Goal: Information Seeking & Learning: Learn about a topic

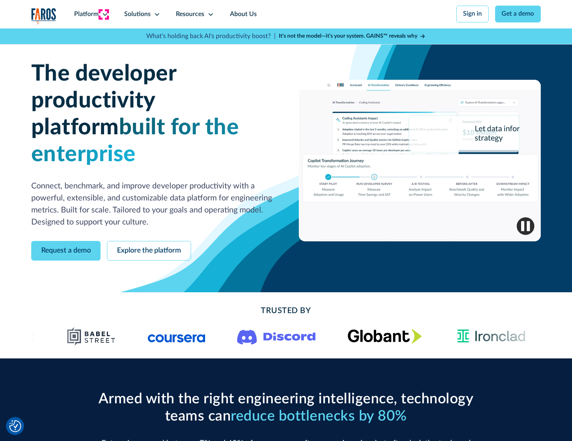
click at [104, 14] on icon at bounding box center [105, 14] width 6 height 6
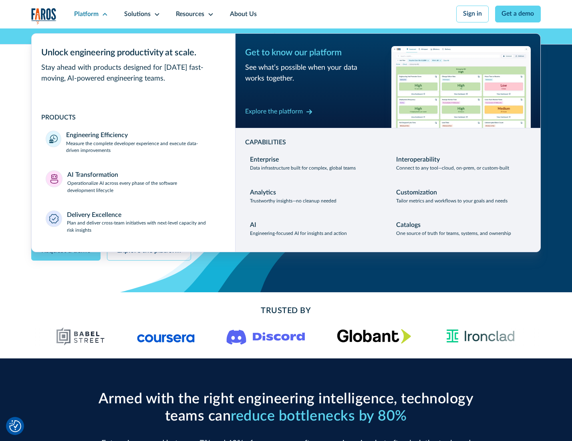
click at [143, 148] on p "Measure the complete developer experience and execute data-driven improvements" at bounding box center [143, 147] width 155 height 14
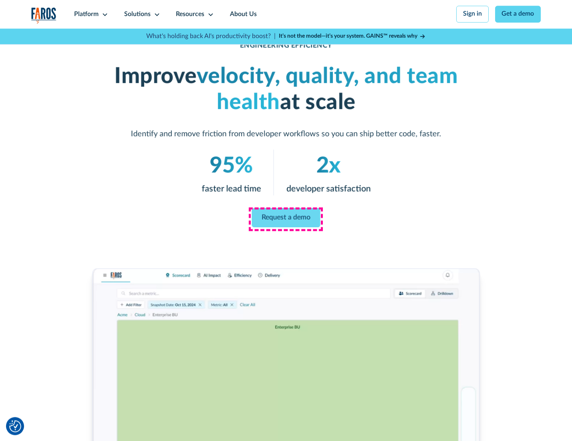
click at [286, 218] on link "Request a demo" at bounding box center [286, 217] width 69 height 19
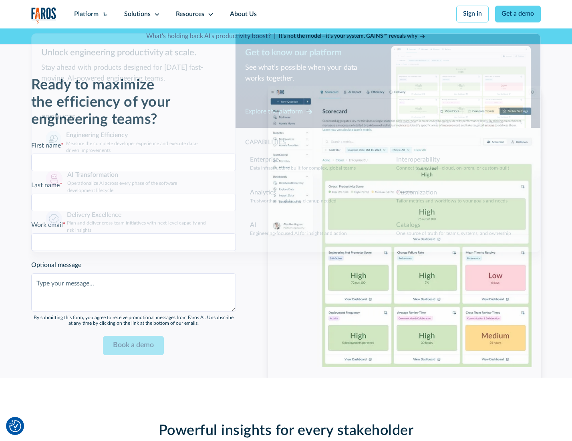
scroll to position [1744, 0]
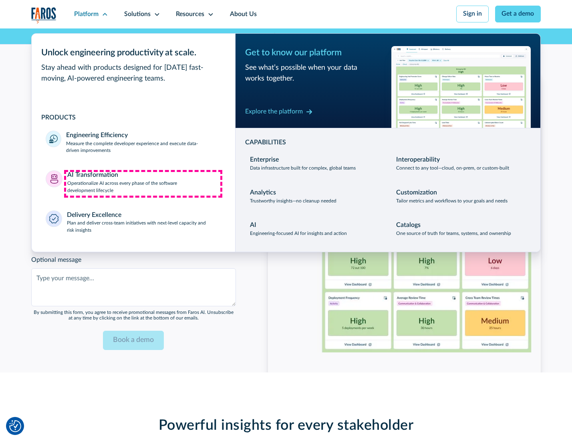
click at [143, 183] on p "Operationalize AI across every phase of the software development lifecycle" at bounding box center [144, 187] width 154 height 14
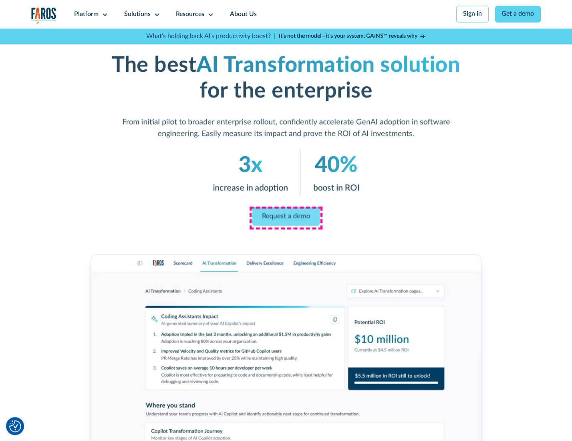
click at [286, 218] on link "Request a demo" at bounding box center [286, 216] width 68 height 19
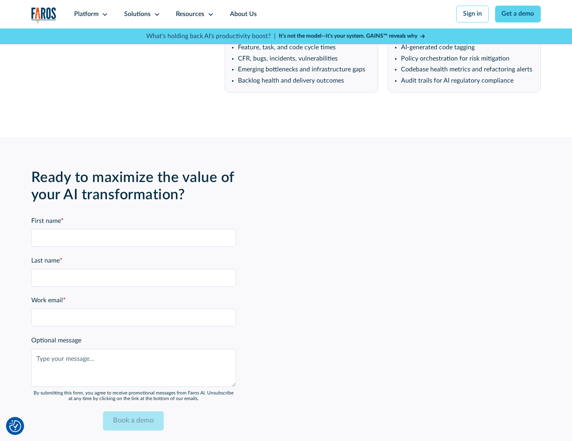
click at [90, 14] on div "Platform" at bounding box center [86, 15] width 24 height 10
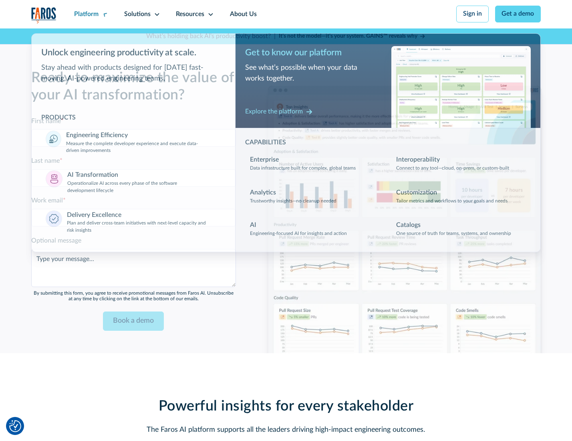
scroll to position [1937, 0]
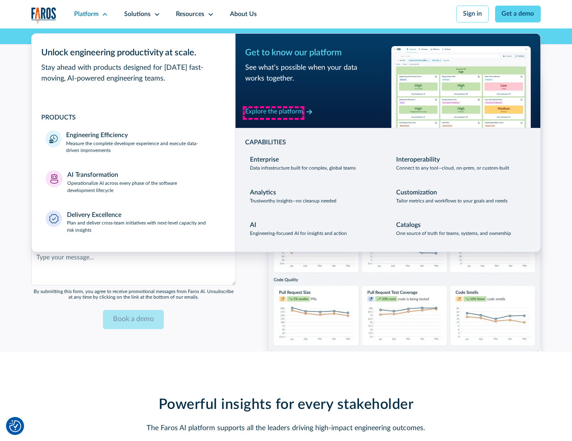
click at [274, 113] on div "Explore the platform" at bounding box center [274, 112] width 58 height 10
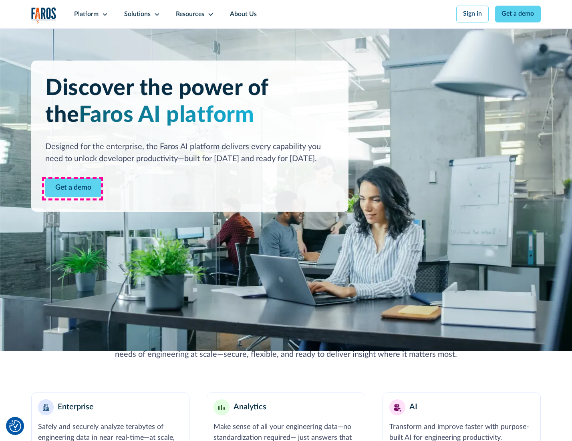
click at [73, 188] on link "Get a demo" at bounding box center [73, 188] width 56 height 20
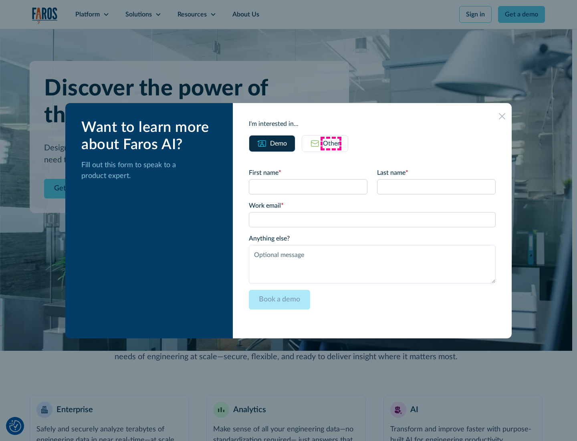
click at [331, 143] on div "Other" at bounding box center [331, 144] width 17 height 10
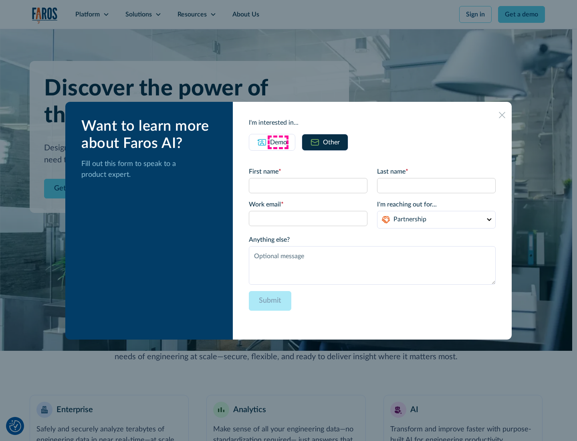
click at [278, 142] on div "Demo" at bounding box center [278, 142] width 17 height 10
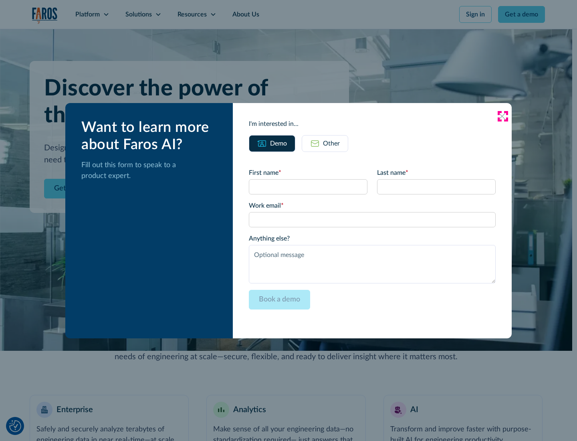
click at [502, 116] on icon at bounding box center [502, 116] width 6 height 6
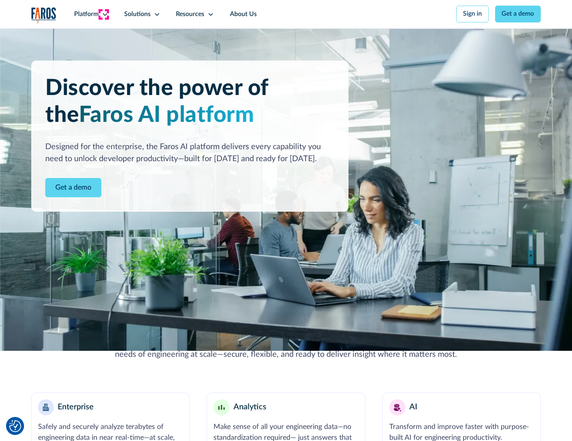
click at [104, 14] on icon at bounding box center [105, 14] width 6 height 6
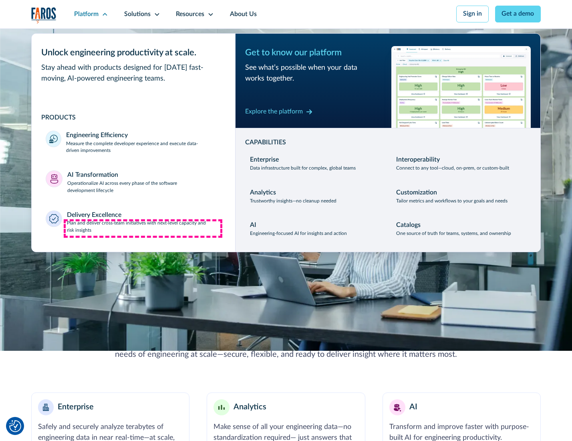
click at [143, 228] on p "Plan and deliver cross-team initiatives with next-level capacity and risk insig…" at bounding box center [144, 227] width 154 height 14
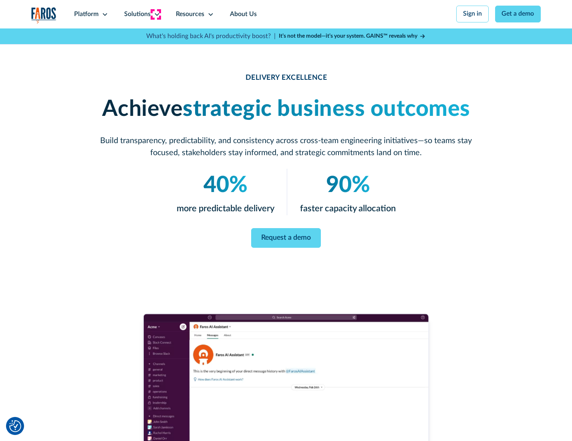
click at [155, 14] on icon at bounding box center [157, 14] width 6 height 6
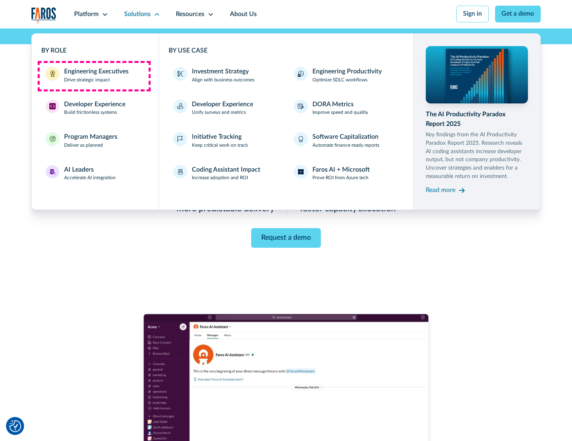
click at [94, 76] on div "Engineering Executives" at bounding box center [96, 72] width 64 height 10
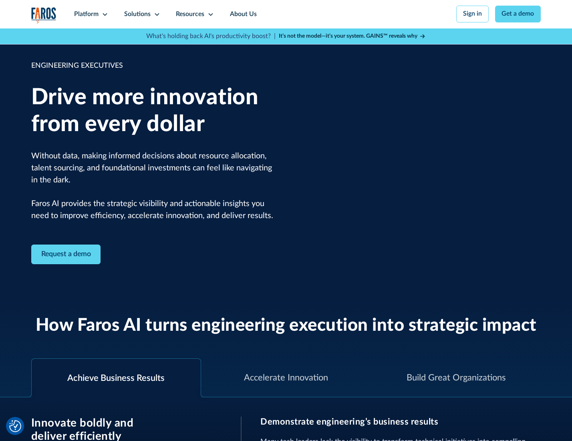
click at [155, 14] on icon at bounding box center [157, 14] width 6 height 6
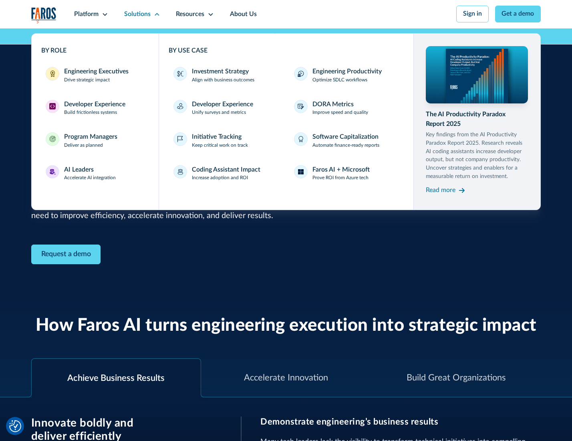
click at [94, 105] on div "Developer Experience" at bounding box center [94, 105] width 61 height 10
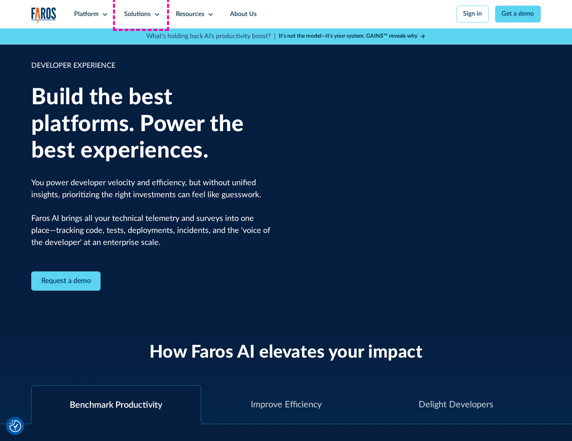
click at [141, 14] on div "Solutions" at bounding box center [137, 15] width 26 height 10
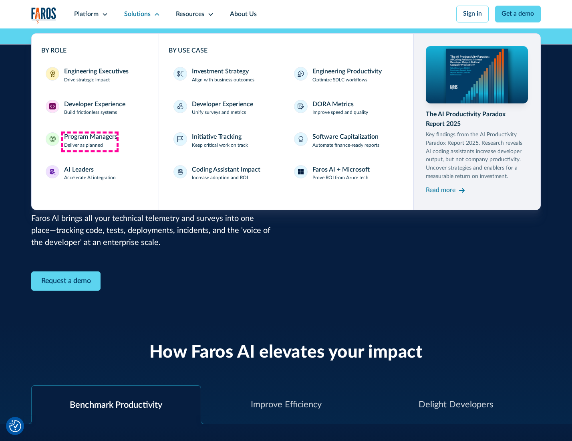
click at [89, 141] on div "Program Managers" at bounding box center [90, 137] width 53 height 10
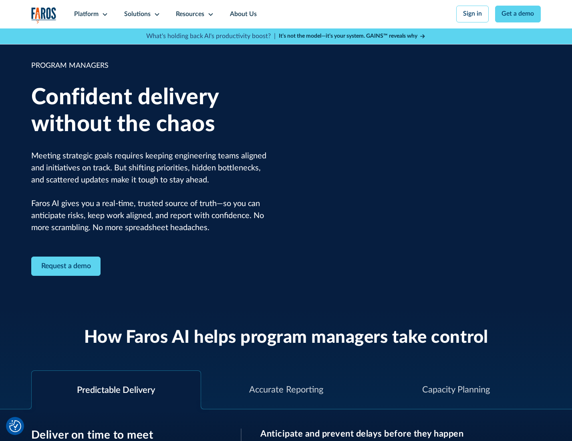
click at [155, 14] on icon at bounding box center [157, 14] width 6 height 6
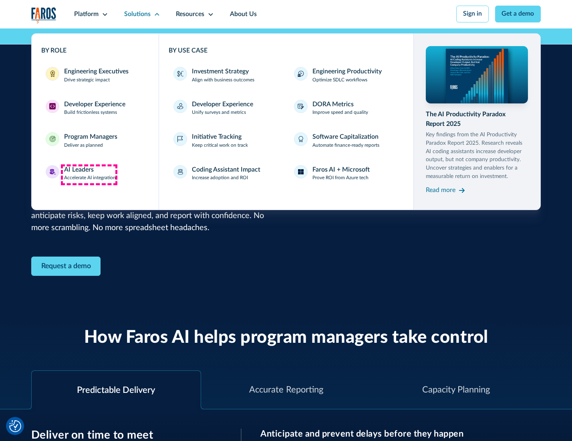
click at [89, 174] on div "AI Leaders" at bounding box center [79, 170] width 30 height 10
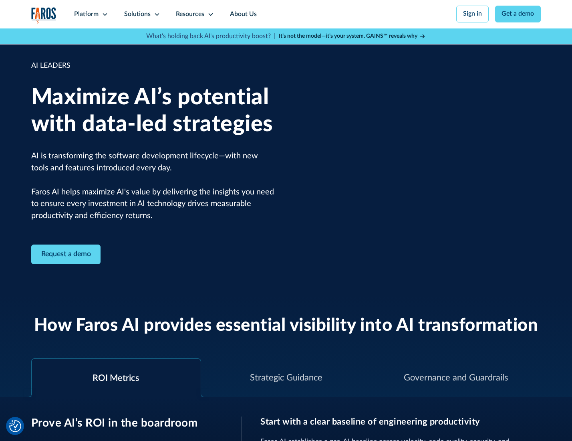
click at [155, 14] on icon at bounding box center [157, 14] width 6 height 6
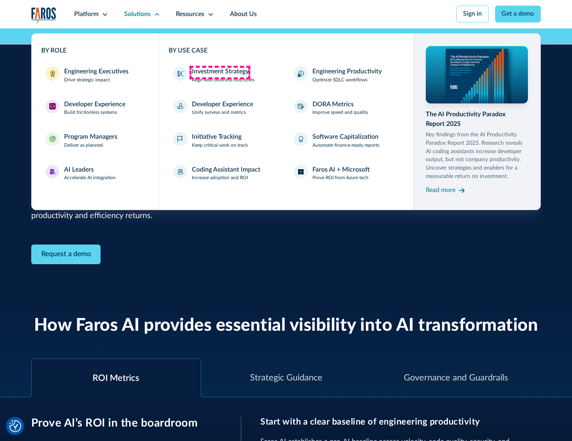
click at [220, 72] on div "Investment Strategy" at bounding box center [220, 72] width 57 height 10
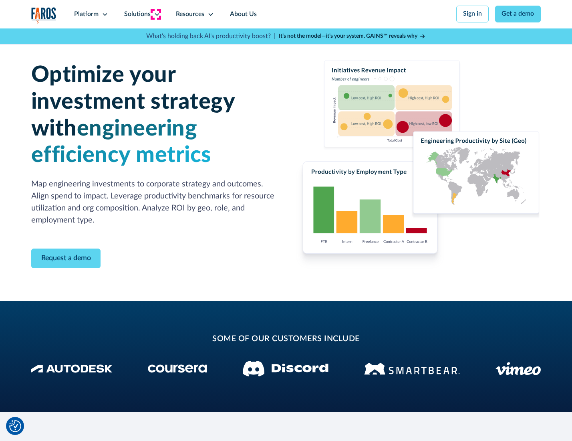
click at [155, 14] on icon at bounding box center [157, 14] width 6 height 6
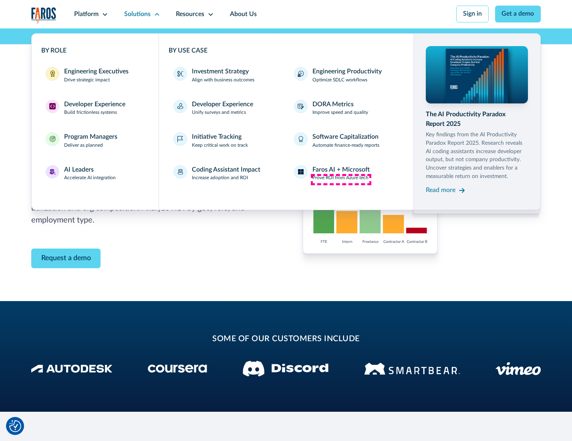
click at [341, 179] on p "Prove ROI from Azure tech" at bounding box center [340, 177] width 56 height 7
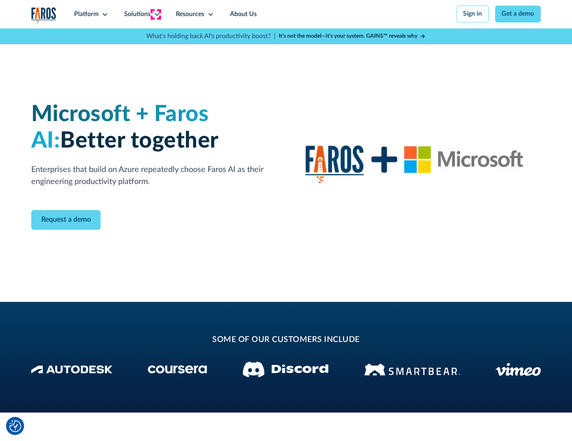
click at [155, 14] on icon at bounding box center [157, 14] width 6 height 6
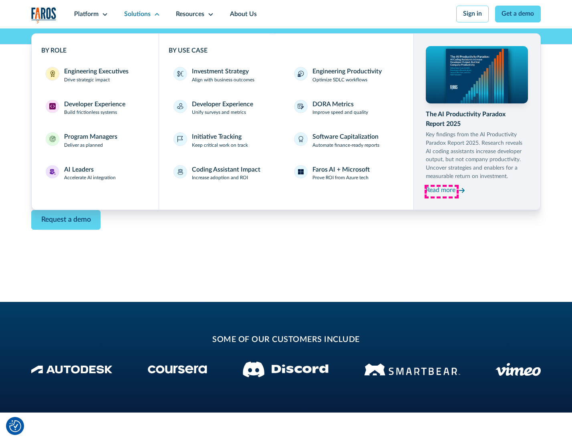
click at [441, 191] on div "Read more" at bounding box center [441, 190] width 30 height 10
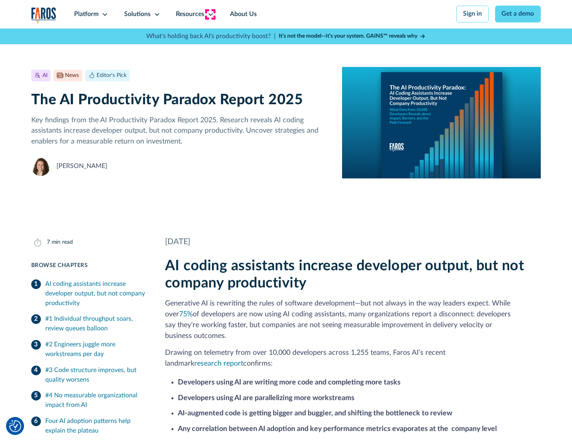
click at [210, 14] on icon at bounding box center [211, 14] width 6 height 6
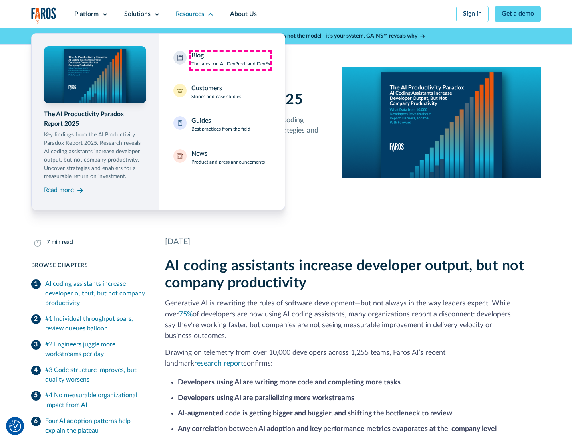
click at [230, 60] on div "Blog The latest on AI, DevProd, and DevEx" at bounding box center [230, 59] width 79 height 17
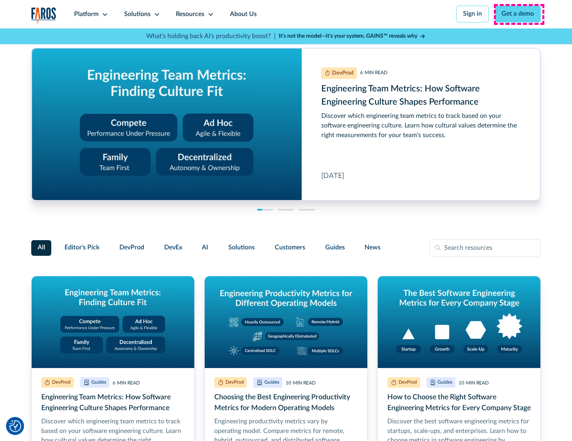
click at [519, 14] on link "Get a demo" at bounding box center [518, 14] width 46 height 17
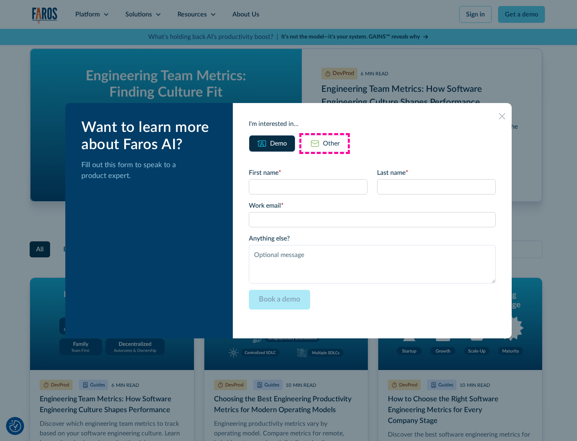
click at [324, 143] on div "Other" at bounding box center [331, 144] width 17 height 10
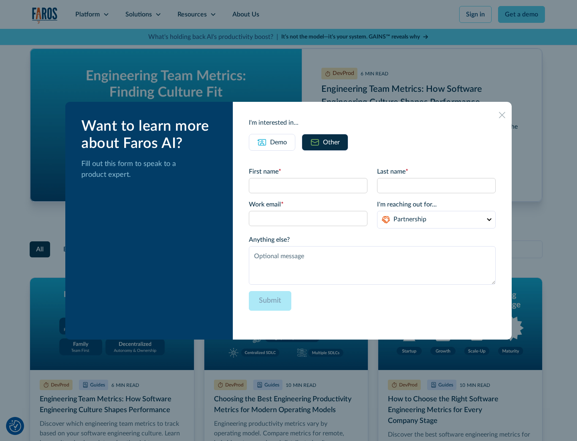
click at [502, 115] on icon at bounding box center [502, 115] width 6 height 6
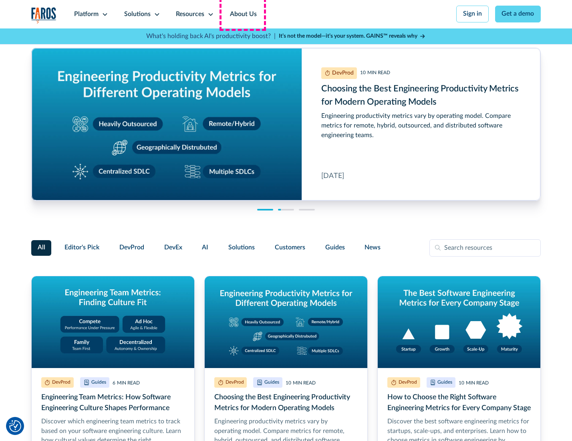
click at [242, 14] on link "About Us" at bounding box center [243, 14] width 43 height 28
